Goal: Information Seeking & Learning: Learn about a topic

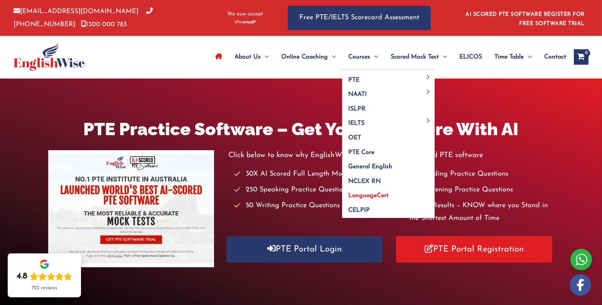
click at [367, 198] on span "LanguageCert" at bounding box center [368, 196] width 40 height 6
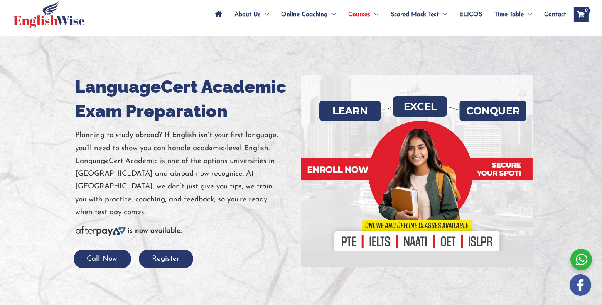
scroll to position [44, 0]
